Goal: Book appointment/travel/reservation

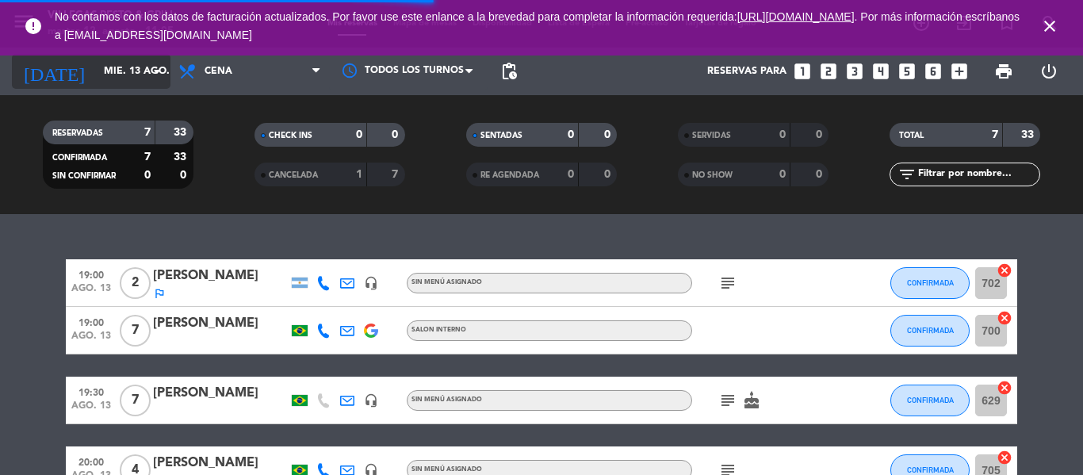
click at [109, 71] on input "mié. 13 ago." at bounding box center [163, 71] width 134 height 27
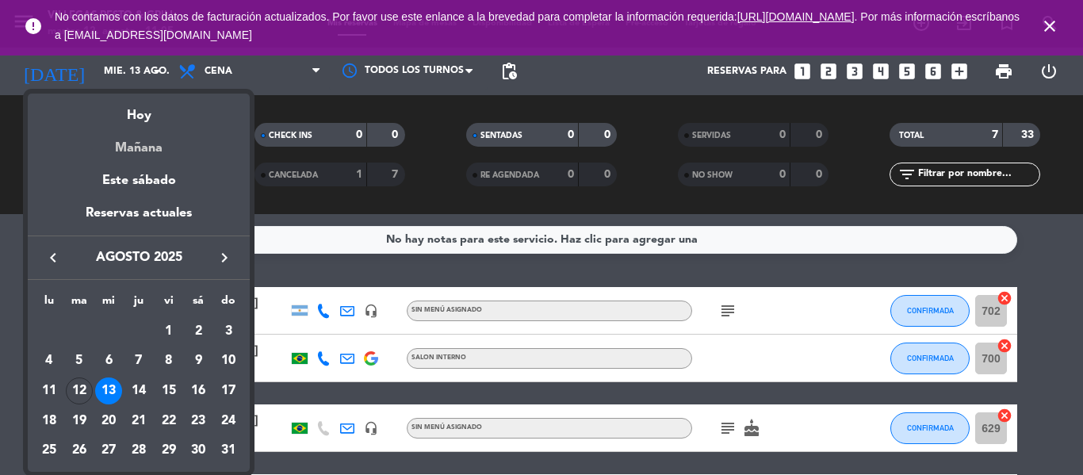
click at [134, 140] on div "Mañana" at bounding box center [139, 142] width 222 height 33
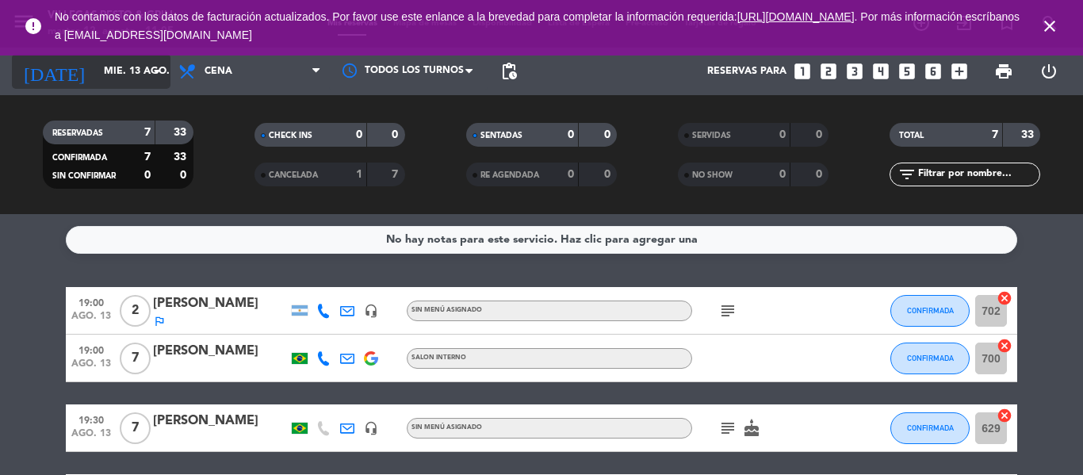
click at [96, 63] on input "mié. 13 ago." at bounding box center [163, 71] width 134 height 27
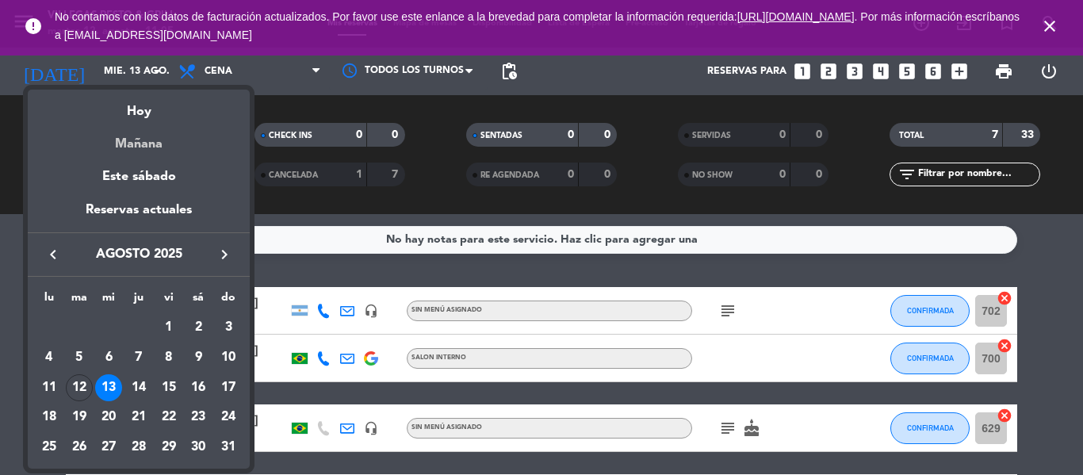
click at [129, 137] on div "Mañana" at bounding box center [139, 138] width 222 height 33
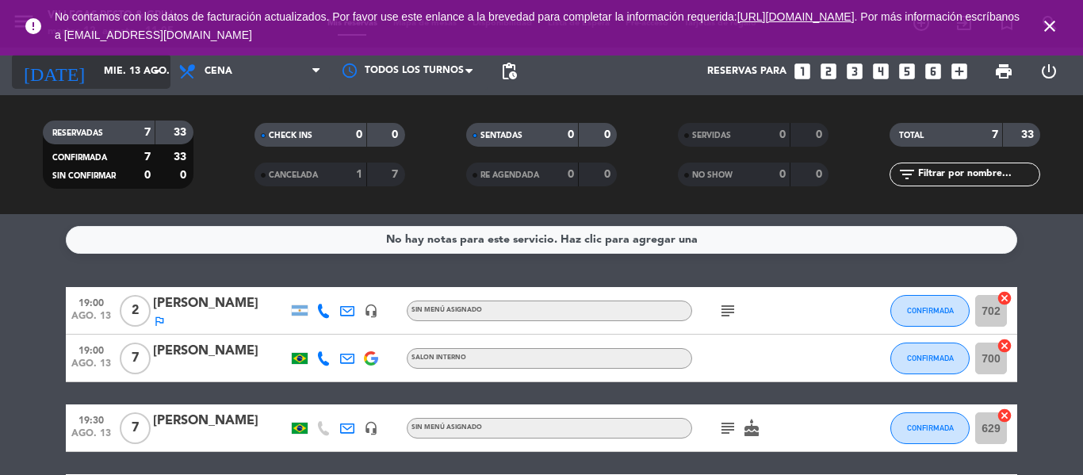
click at [115, 82] on input "mié. 13 ago." at bounding box center [163, 71] width 134 height 27
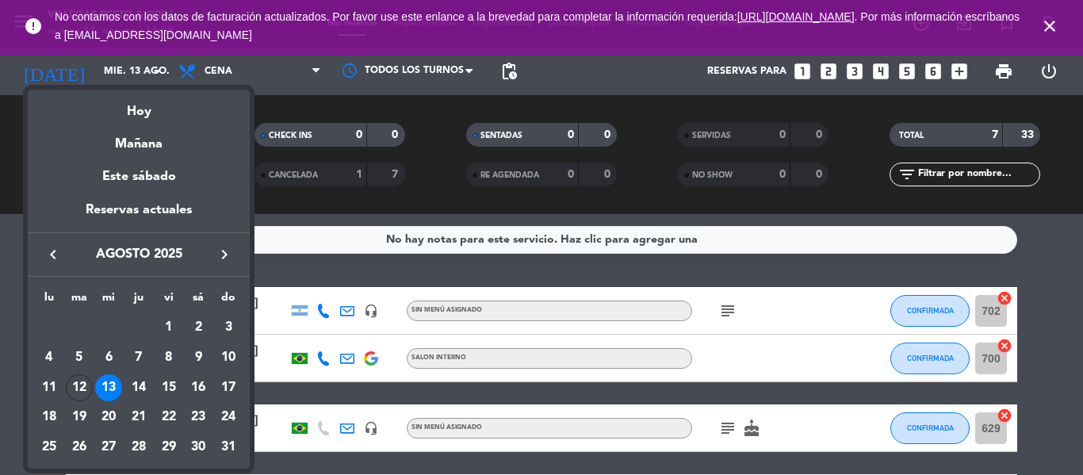
click at [113, 388] on div "13" at bounding box center [108, 387] width 27 height 27
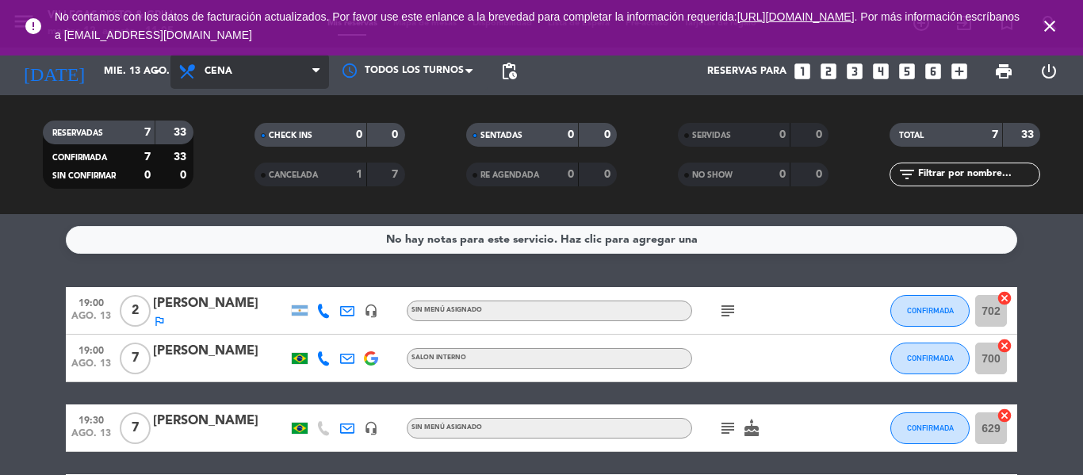
click at [239, 77] on span "Cena" at bounding box center [250, 71] width 159 height 35
click at [230, 143] on div "menu [PERSON_NAME] Resto & Grill [DATE] 12. agosto - 11:05 Mis reservas Mapa de…" at bounding box center [541, 107] width 1083 height 214
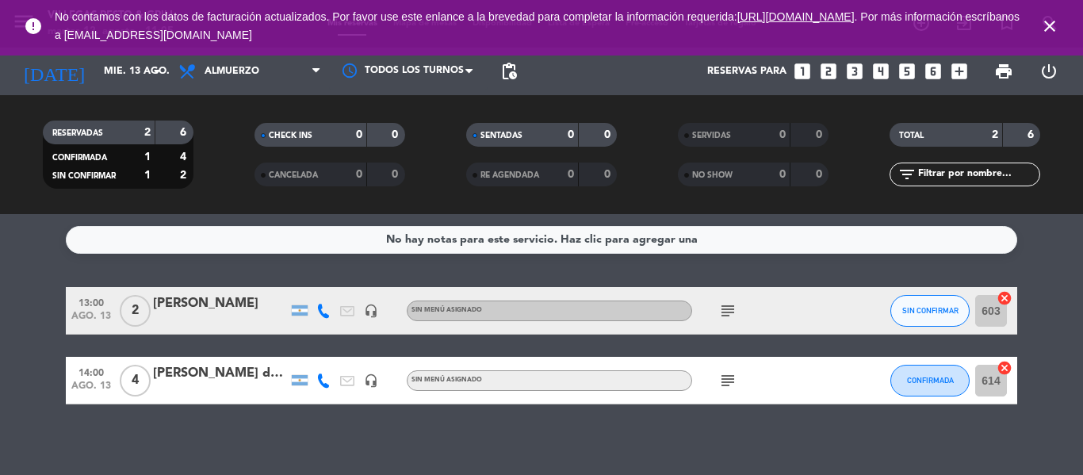
click at [727, 315] on icon "subject" at bounding box center [728, 310] width 19 height 19
click at [206, 320] on div at bounding box center [220, 321] width 135 height 13
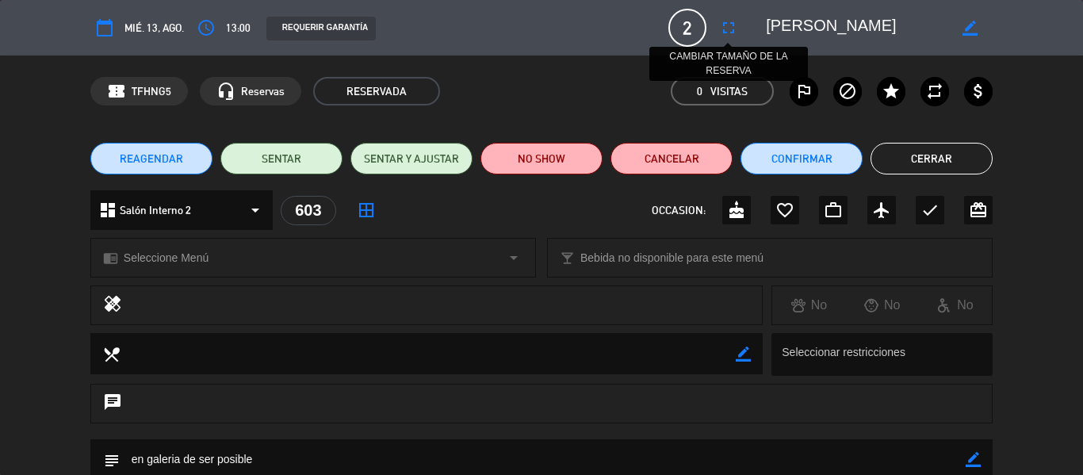
click at [734, 37] on button "fullscreen" at bounding box center [729, 27] width 29 height 29
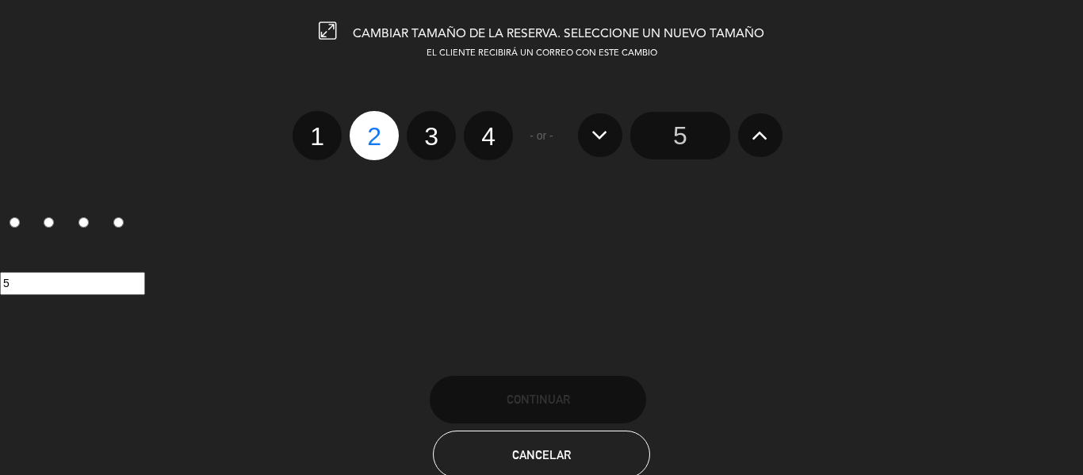
click at [770, 129] on button at bounding box center [760, 134] width 44 height 43
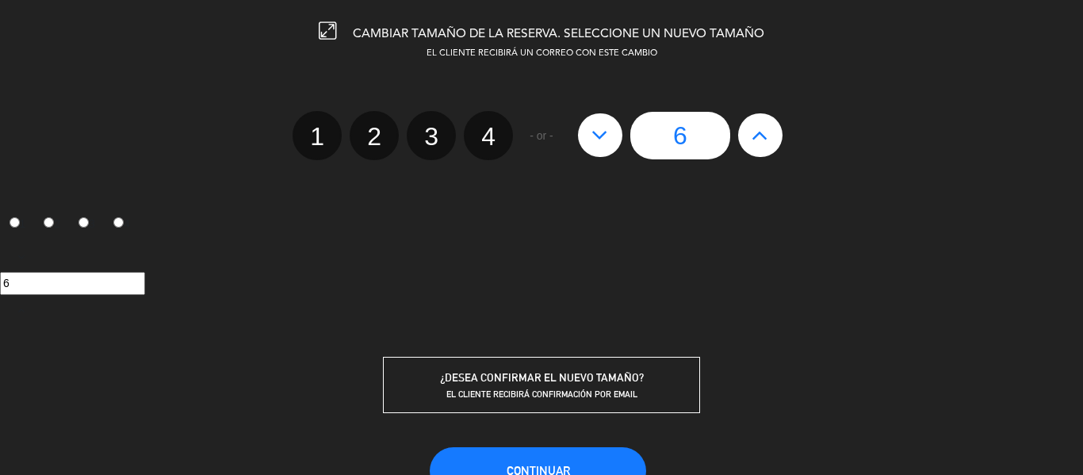
click at [770, 129] on button at bounding box center [760, 134] width 44 height 43
type input "7"
click at [770, 129] on button at bounding box center [760, 134] width 44 height 43
type input "8"
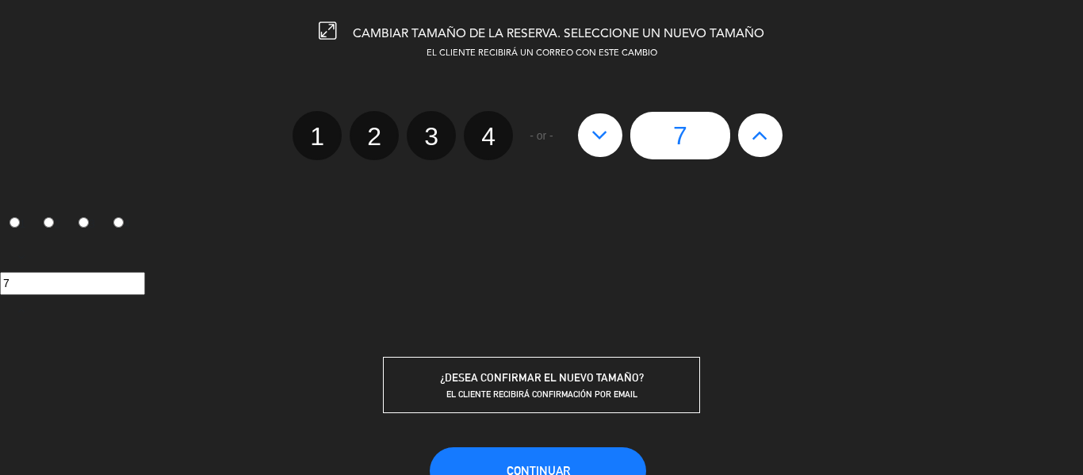
type input "8"
click at [589, 449] on button "Continuar" at bounding box center [538, 471] width 217 height 48
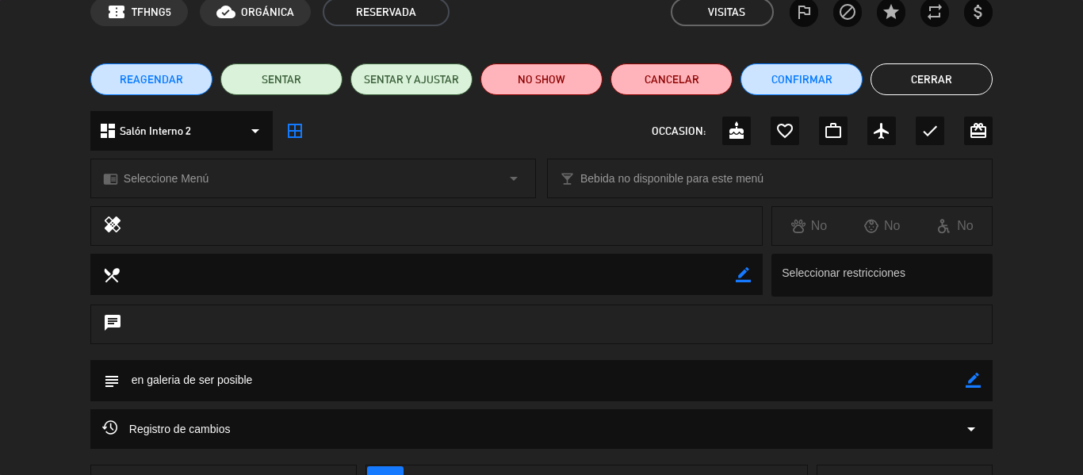
scroll to position [159, 0]
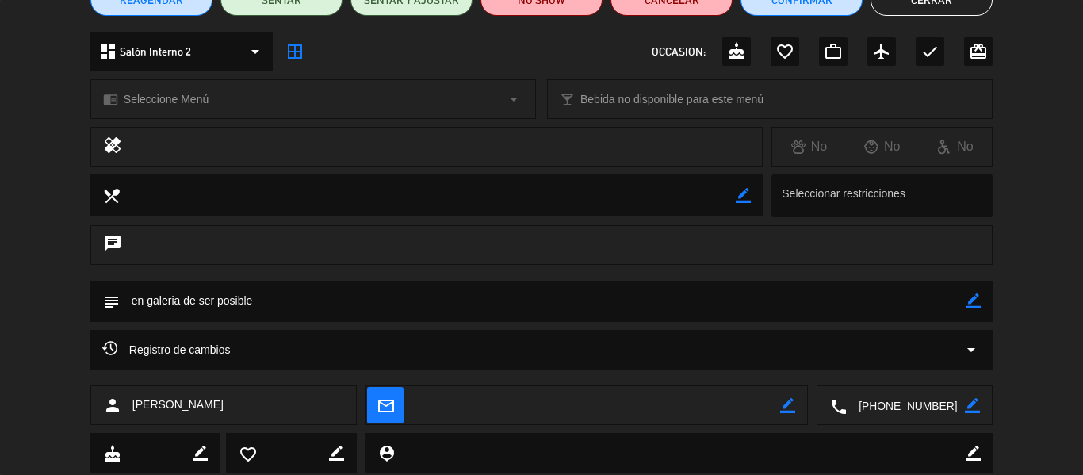
drag, startPoint x: 978, startPoint y: 302, endPoint x: 450, endPoint y: 324, distance: 527.8
click at [971, 303] on icon "border_color" at bounding box center [973, 300] width 15 height 15
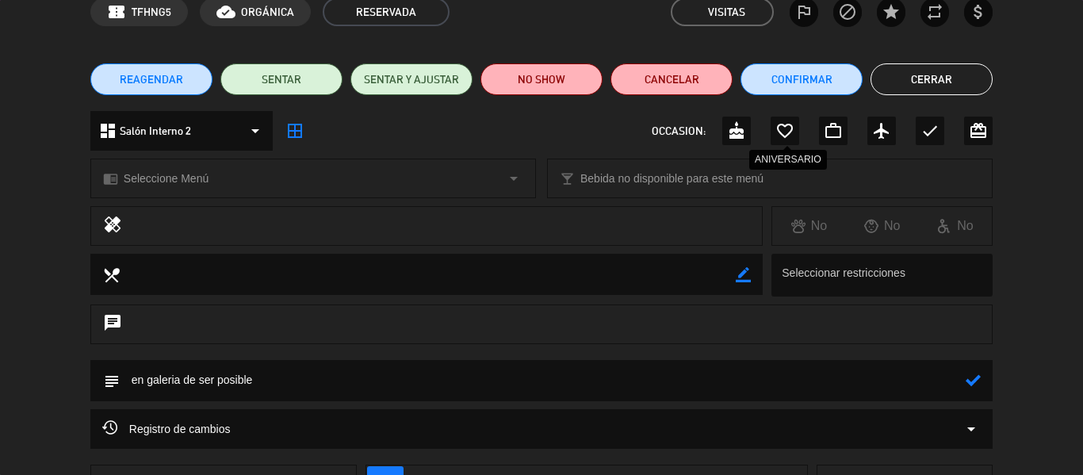
click at [784, 128] on icon "favorite_border" at bounding box center [785, 130] width 19 height 19
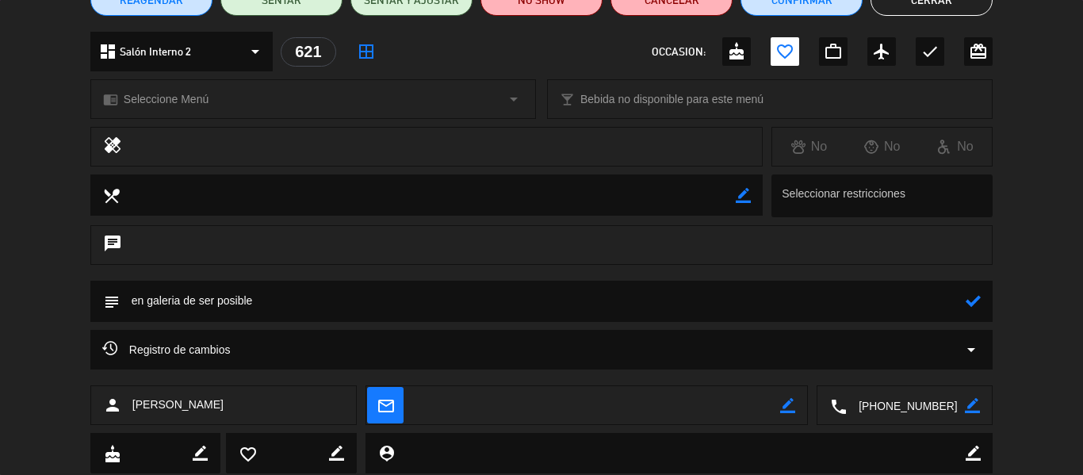
scroll to position [0, 0]
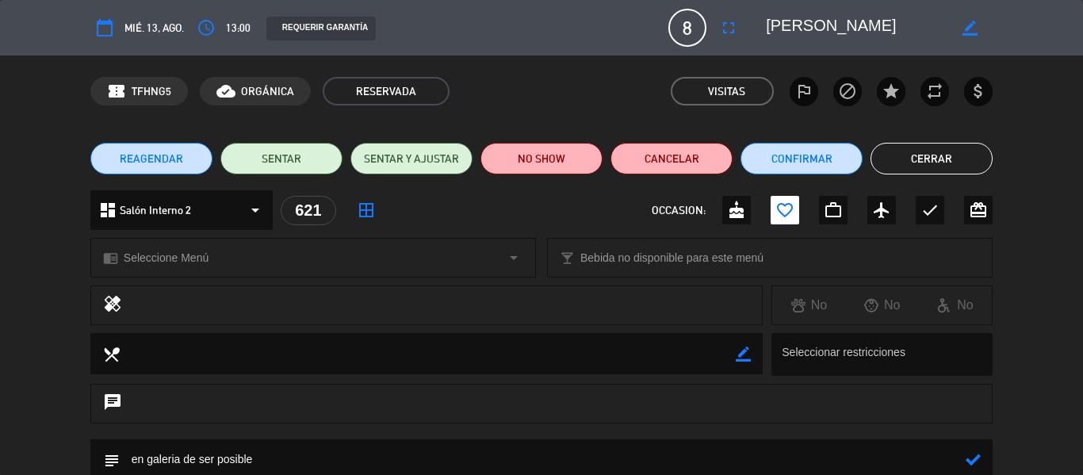
click at [978, 455] on icon at bounding box center [973, 459] width 15 height 15
click at [914, 165] on button "Cerrar" at bounding box center [932, 159] width 122 height 32
